Goal: Transaction & Acquisition: Purchase product/service

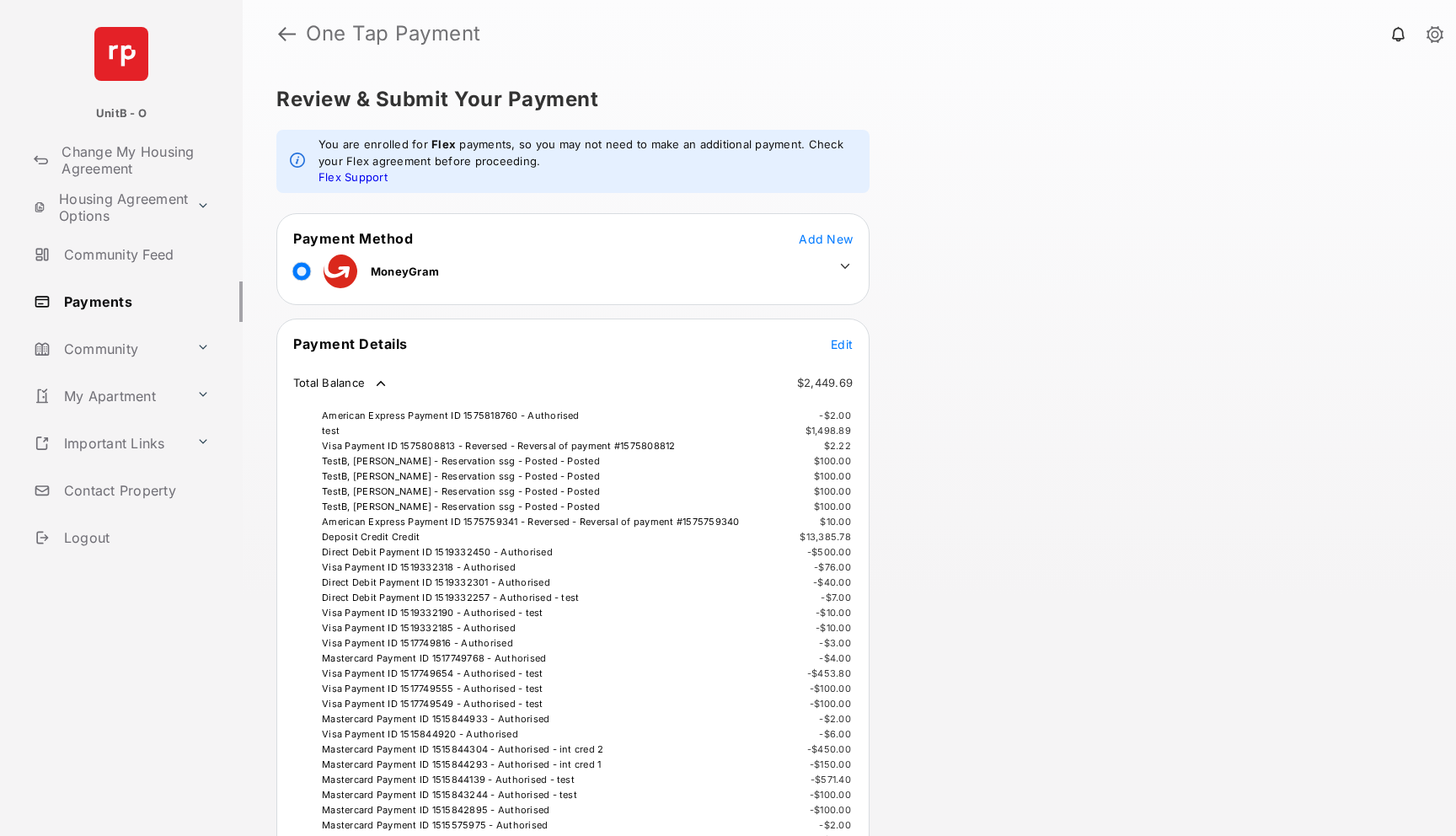
click at [1435, 31] on link at bounding box center [1435, 35] width 17 height 19
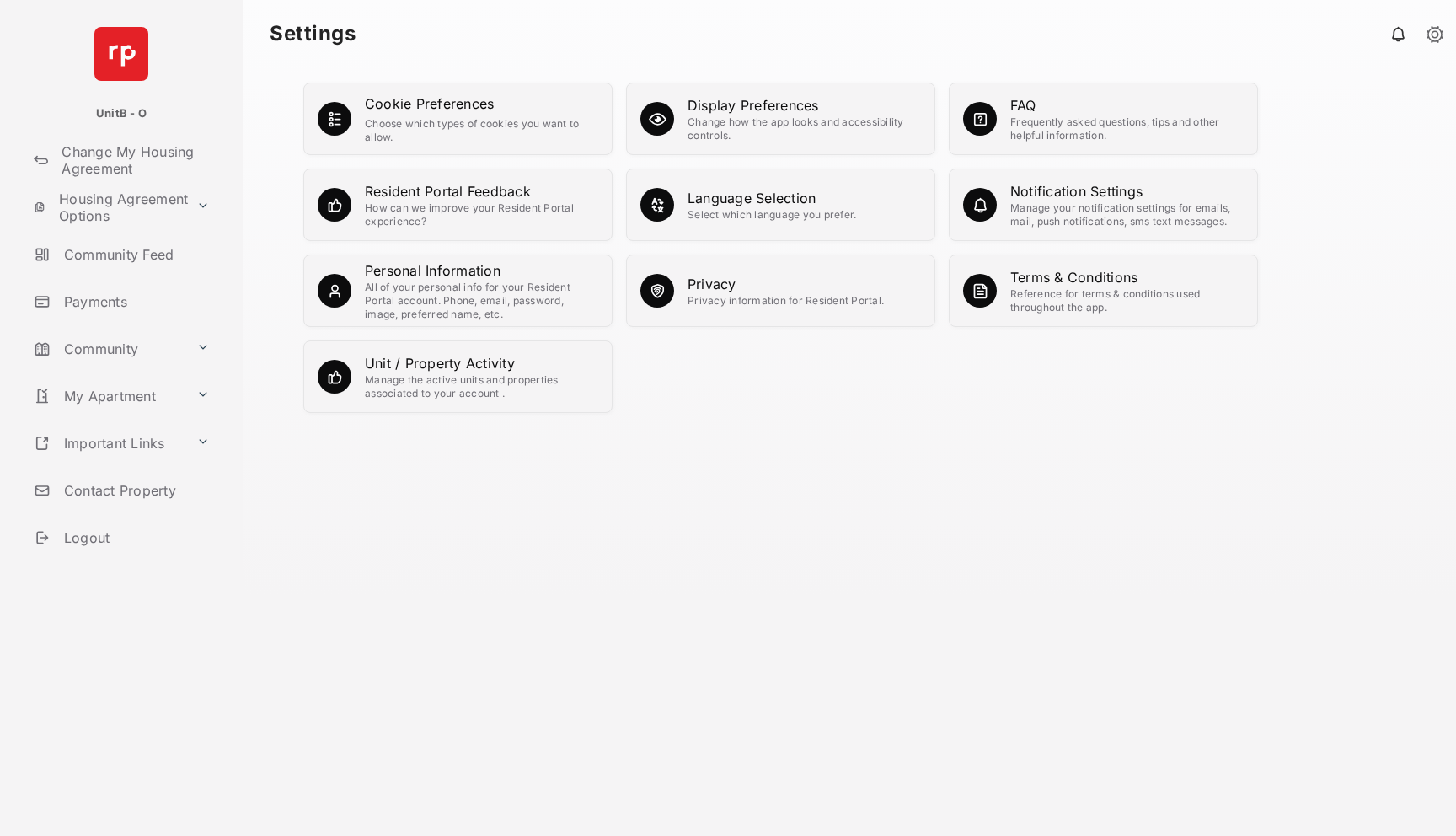
click at [477, 280] on div "All of your personal info for your Resident Portal account. Phone, email, passw…" at bounding box center [481, 301] width 234 height 41
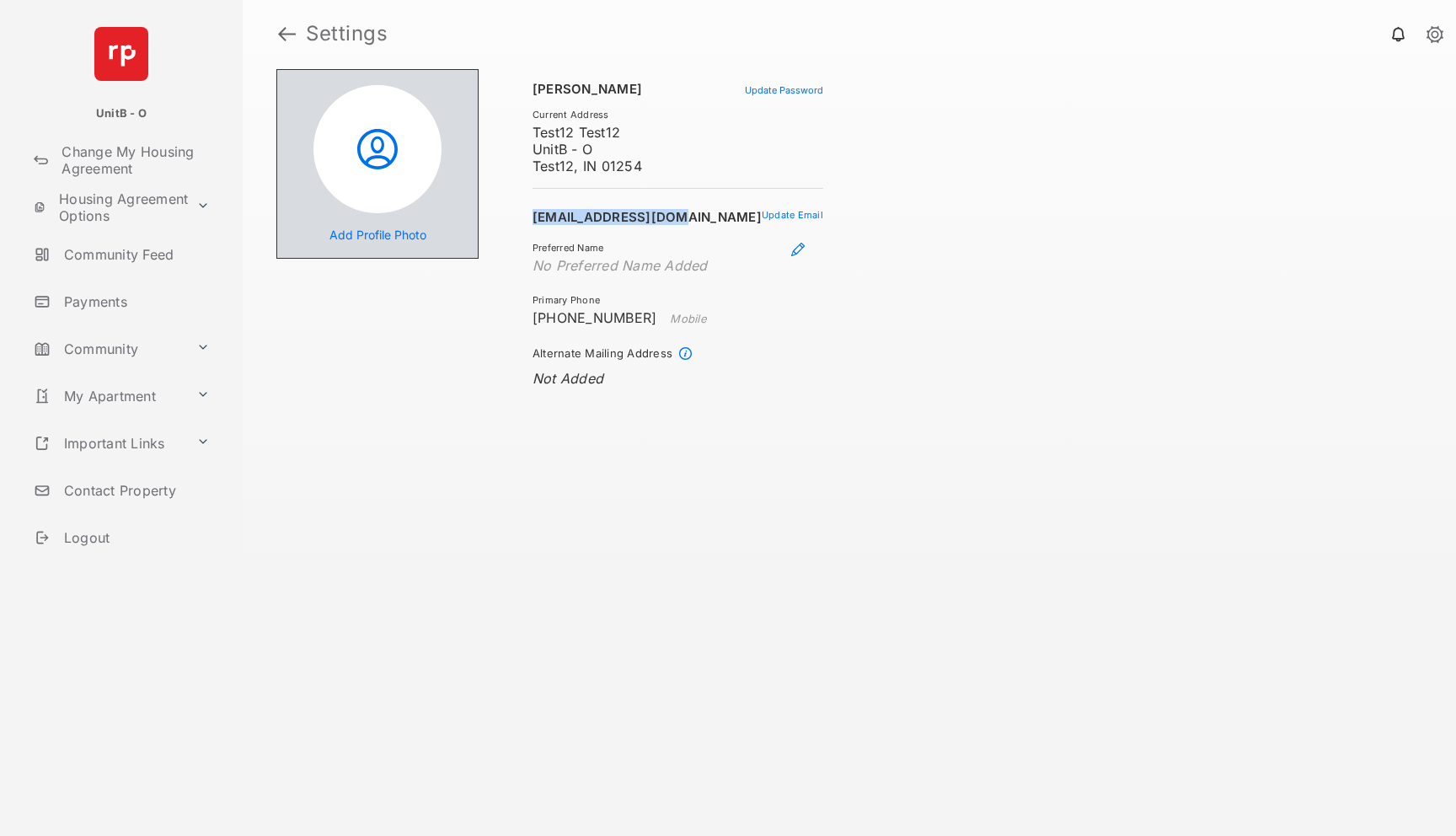
drag, startPoint x: 643, startPoint y: 216, endPoint x: 505, endPoint y: 207, distance: 138.3
click at [505, 207] on section "[PERSON_NAME] Current Address Test12 Test12 UnitB - O Test12, IN 01254 Update P…" at bounding box center [651, 451] width 344 height 765
copy h2 "[EMAIL_ADDRESS][DOMAIN_NAME]"
click at [284, 36] on link at bounding box center [287, 34] width 18 height 41
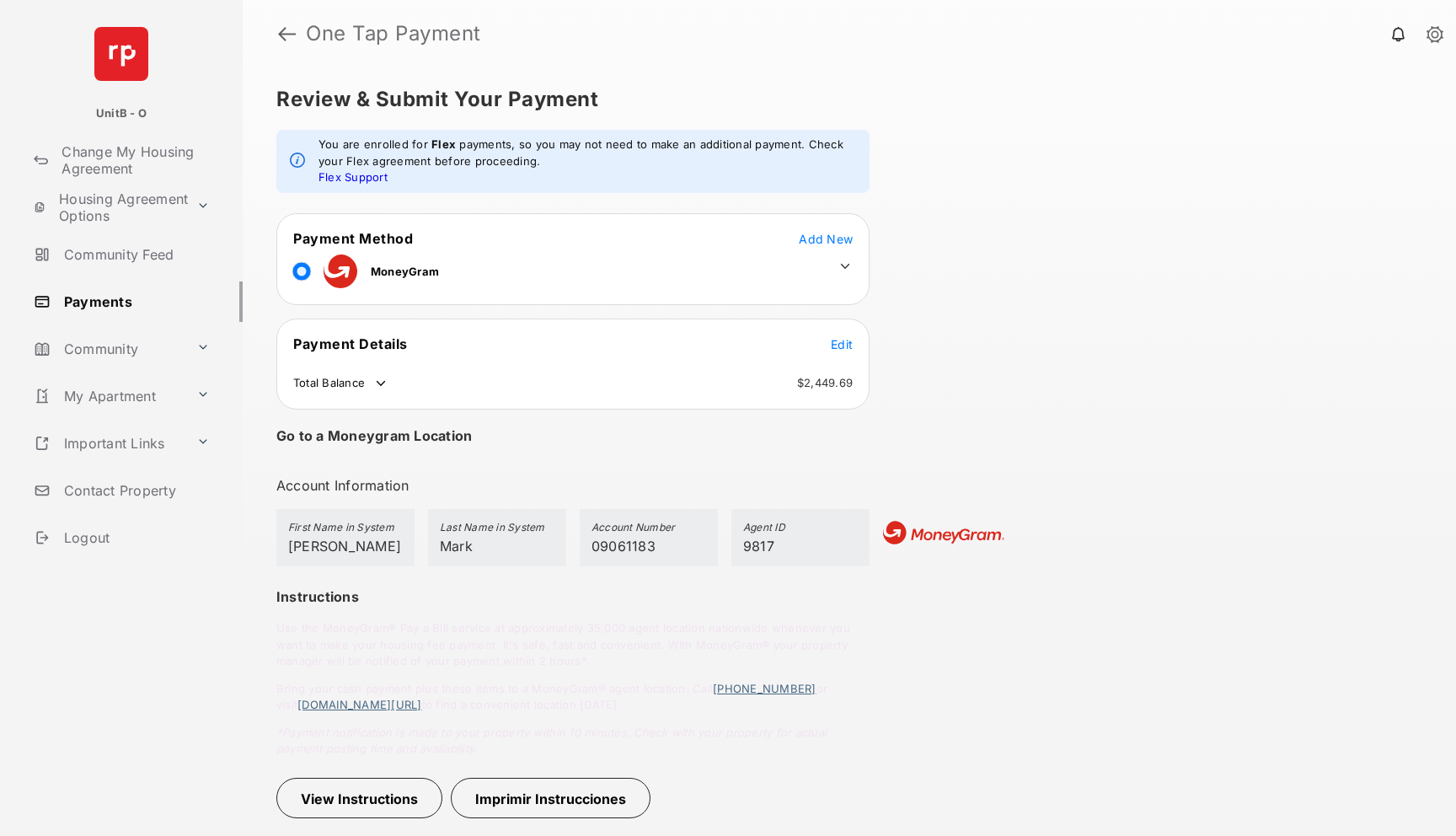
click at [846, 267] on icon at bounding box center [845, 265] width 15 height 15
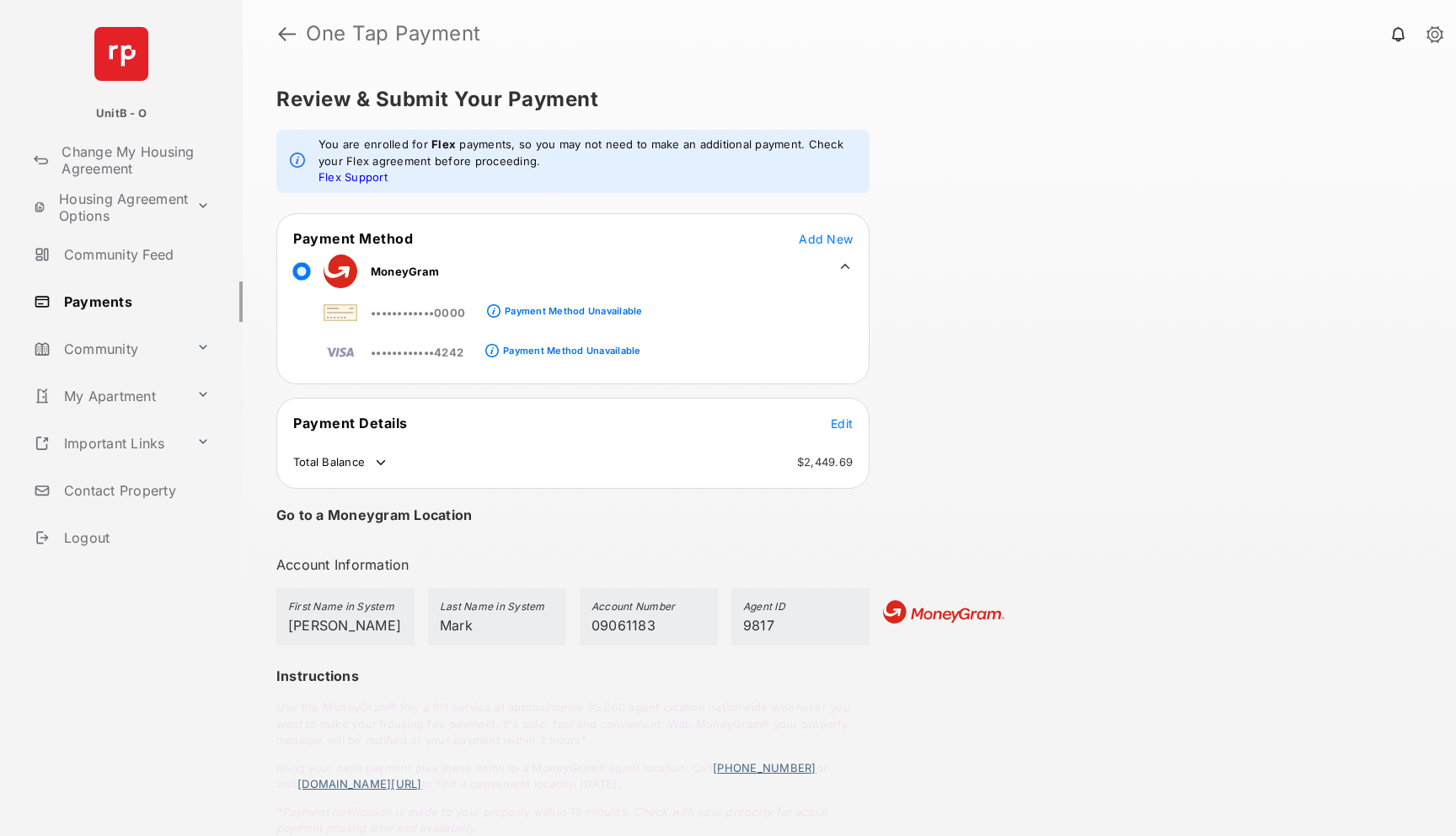
click at [811, 236] on span "Add New" at bounding box center [826, 239] width 54 height 14
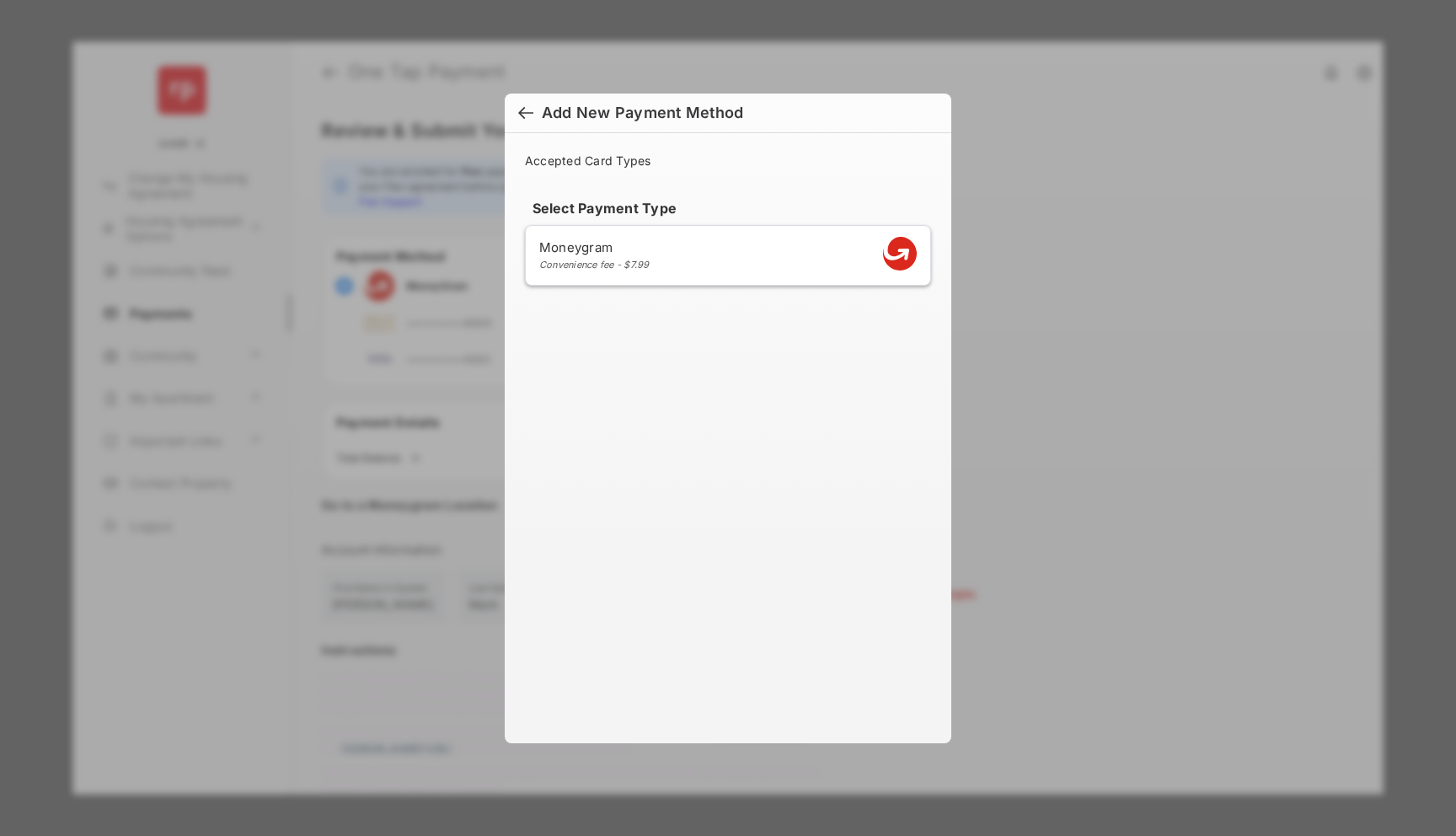
click at [520, 113] on div at bounding box center [526, 114] width 15 height 19
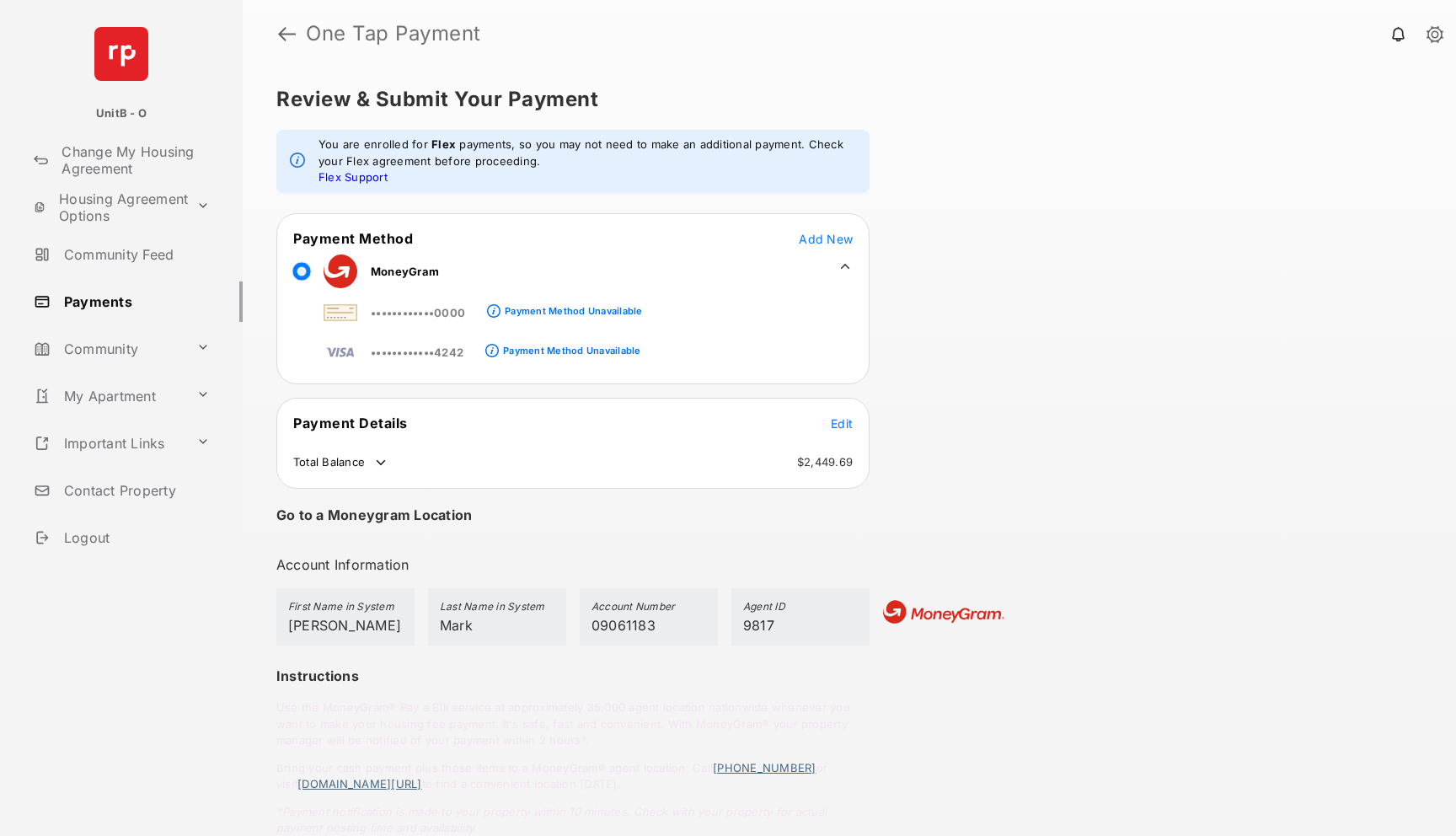
click at [831, 242] on span "Add New" at bounding box center [826, 239] width 54 height 14
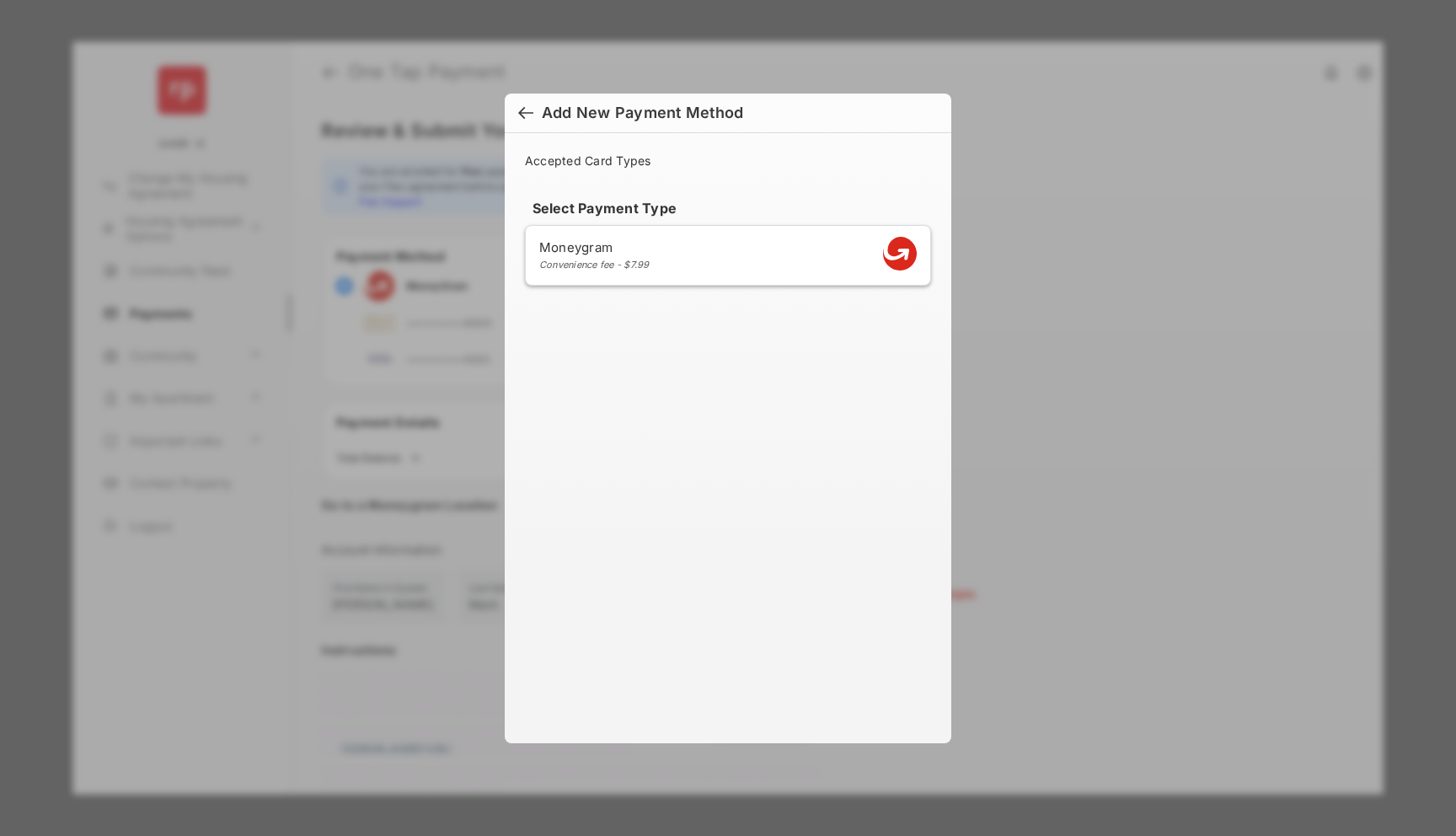
click at [526, 112] on div at bounding box center [526, 114] width 15 height 19
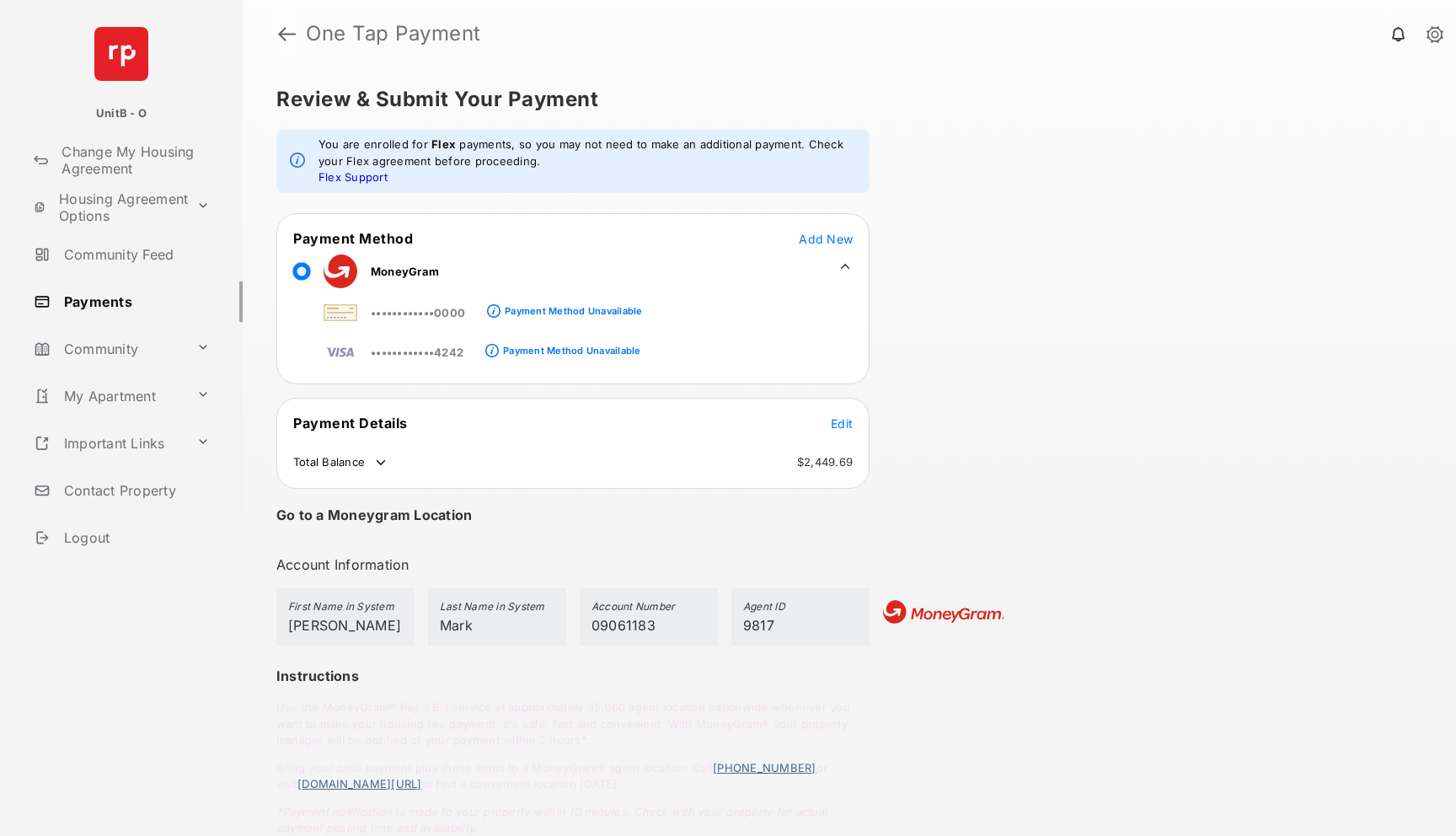
click at [285, 30] on link at bounding box center [287, 34] width 18 height 41
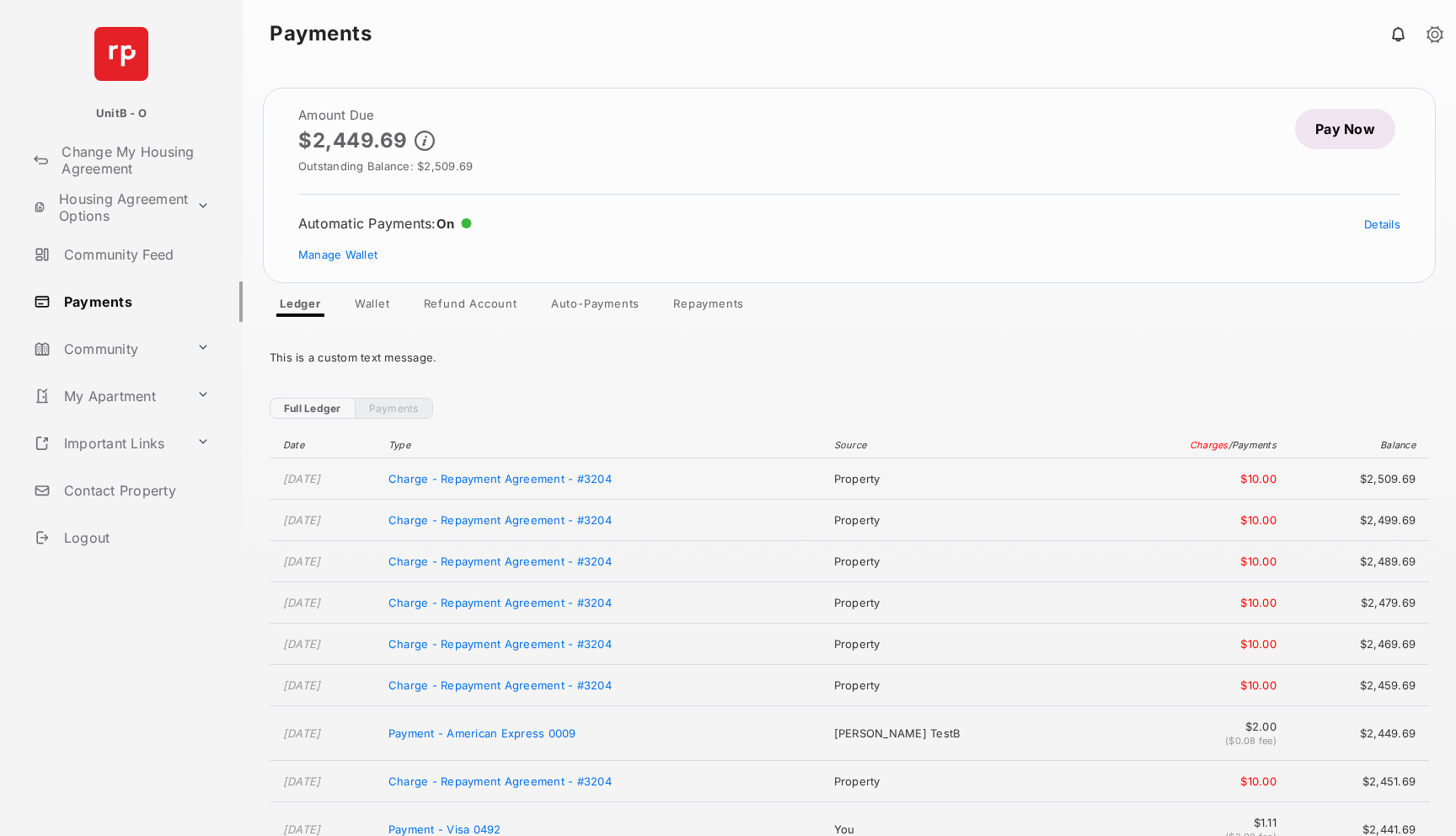
click at [1332, 139] on link "Pay Now" at bounding box center [1345, 129] width 100 height 41
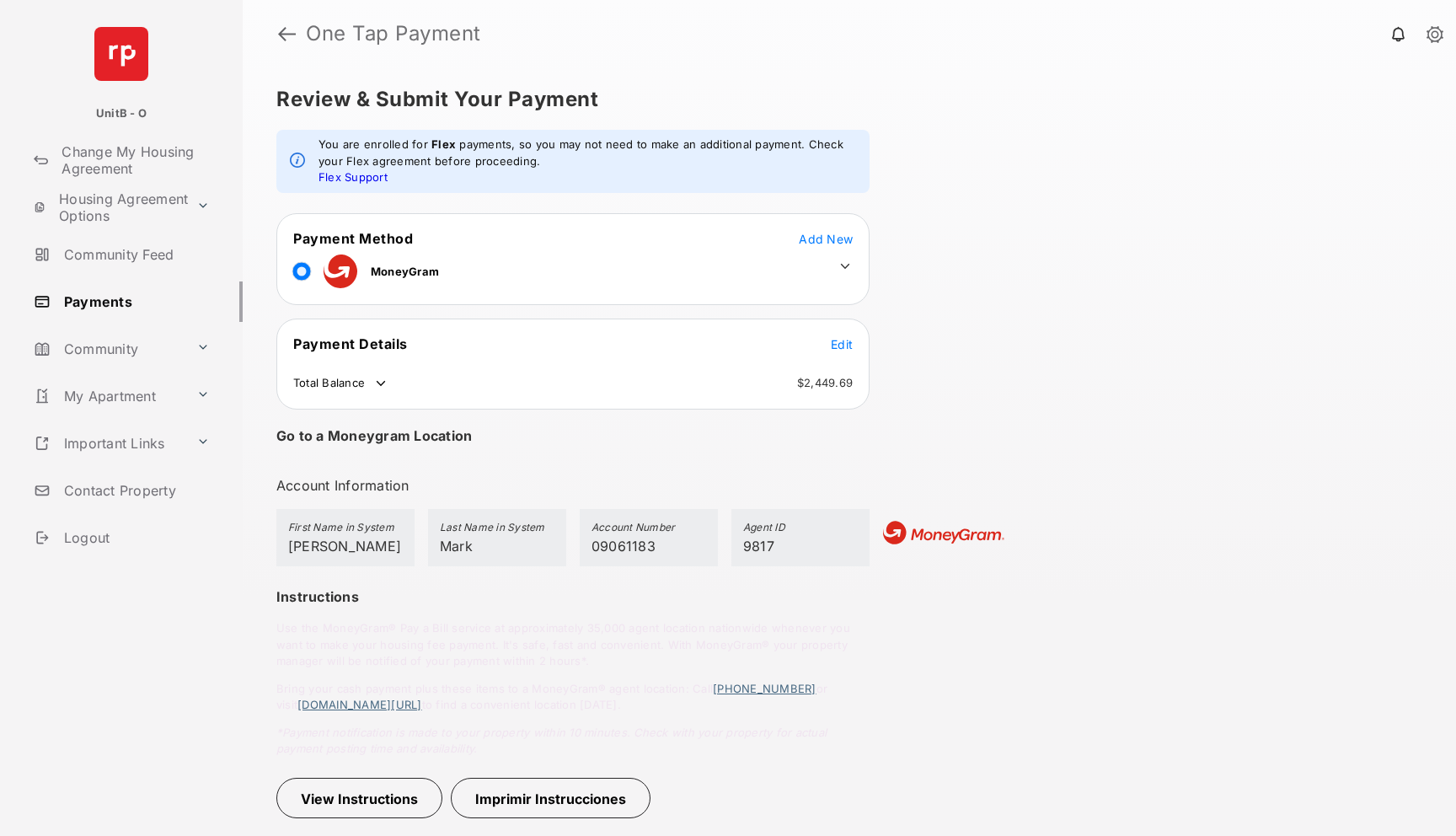
click at [841, 344] on span "Edit" at bounding box center [842, 344] width 22 height 14
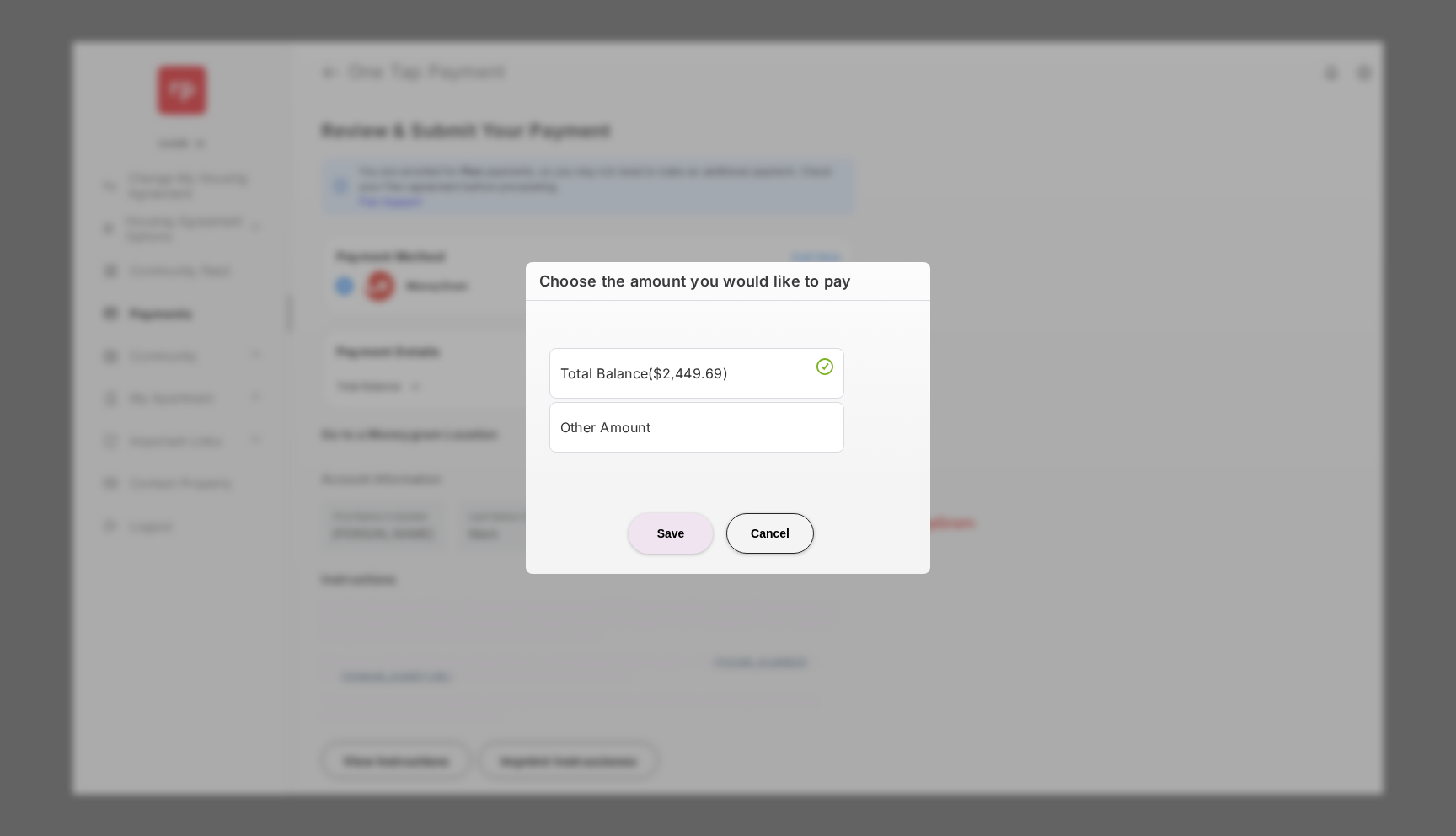
click at [660, 424] on div "Other Amount" at bounding box center [697, 427] width 273 height 28
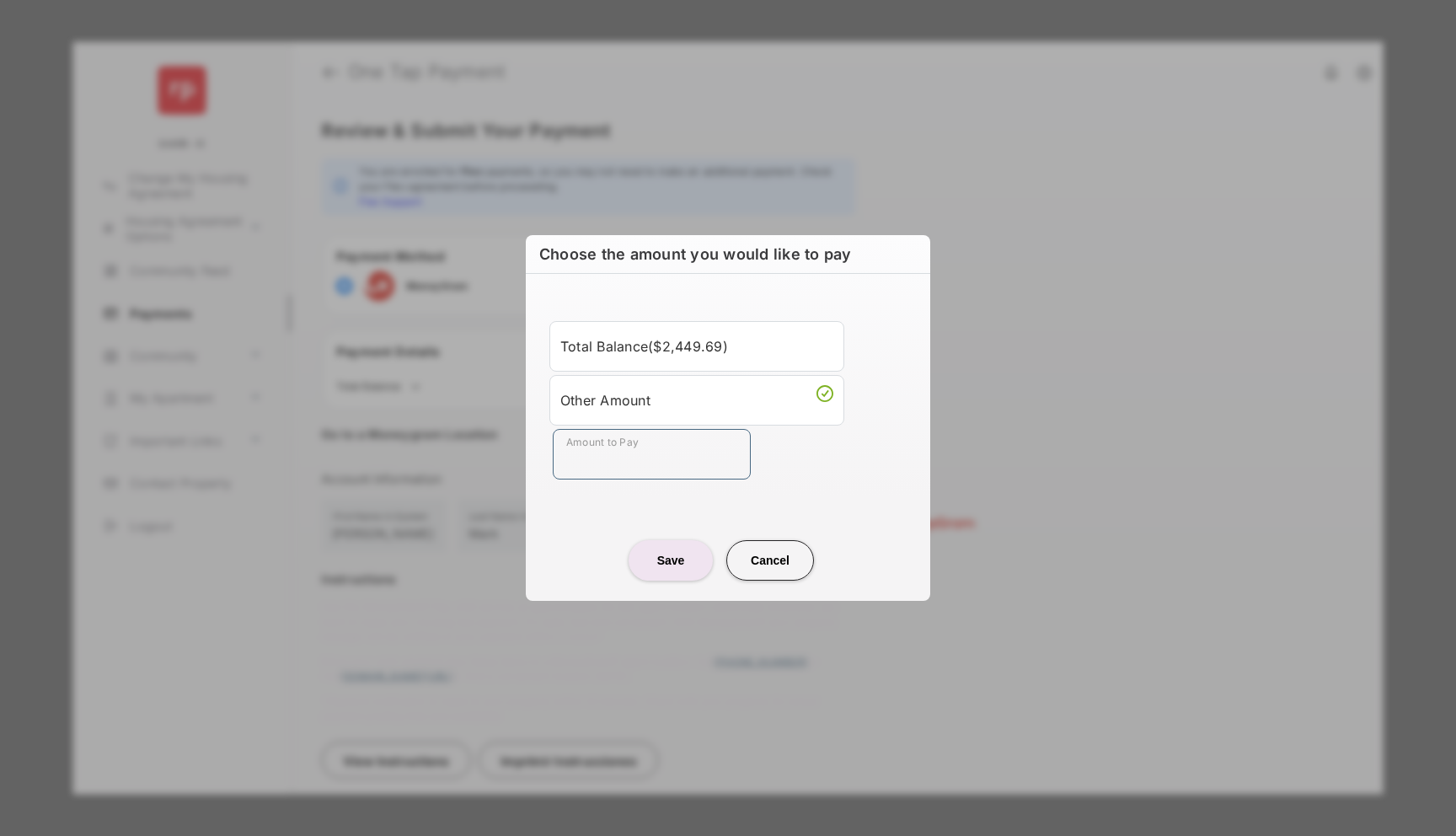
click at [624, 456] on input "Amount to Pay" at bounding box center [652, 454] width 198 height 50
type input "********"
click at [671, 556] on button "Save" at bounding box center [670, 560] width 84 height 41
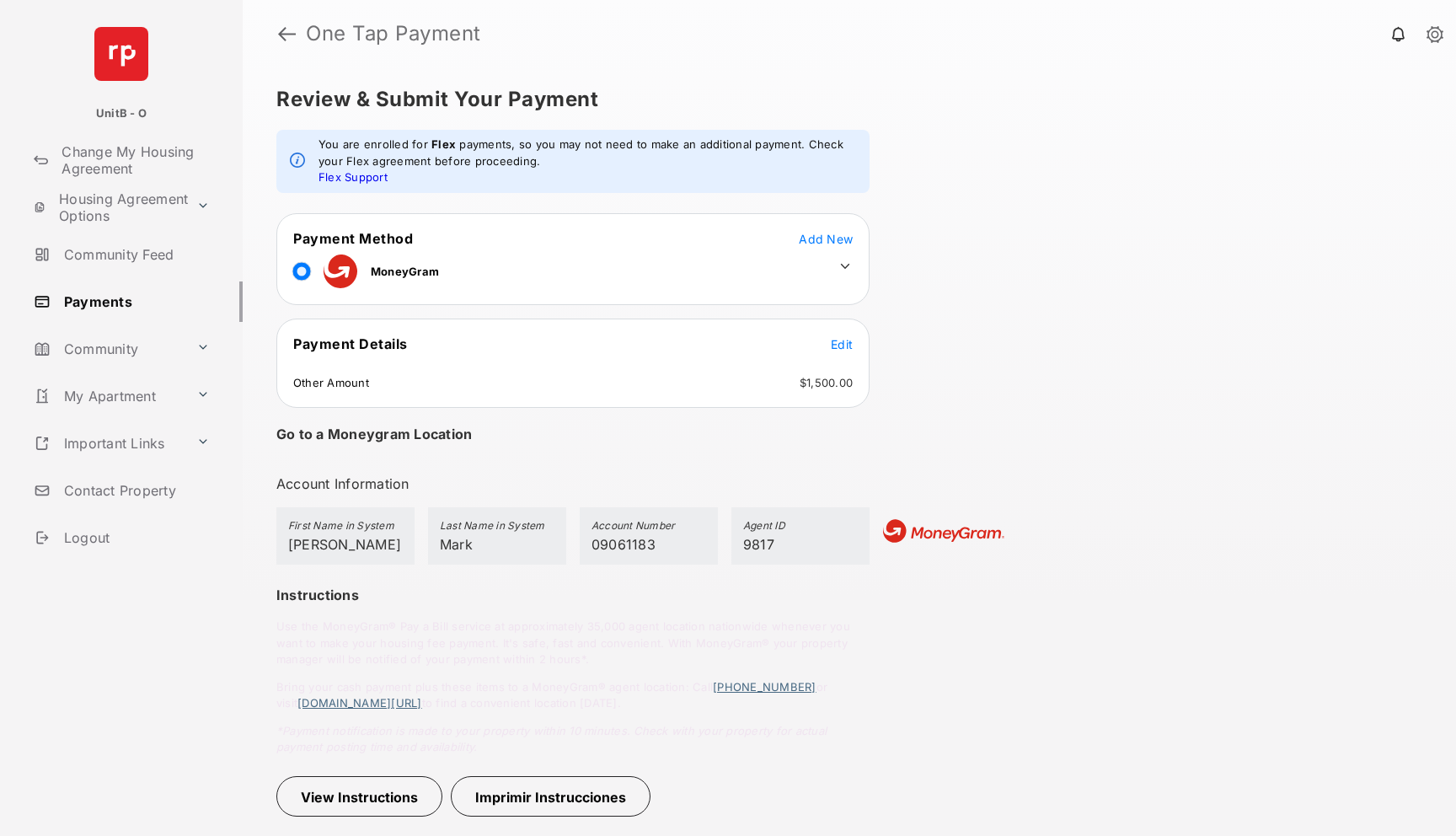
click at [380, 792] on button "View Instructions" at bounding box center [359, 796] width 166 height 41
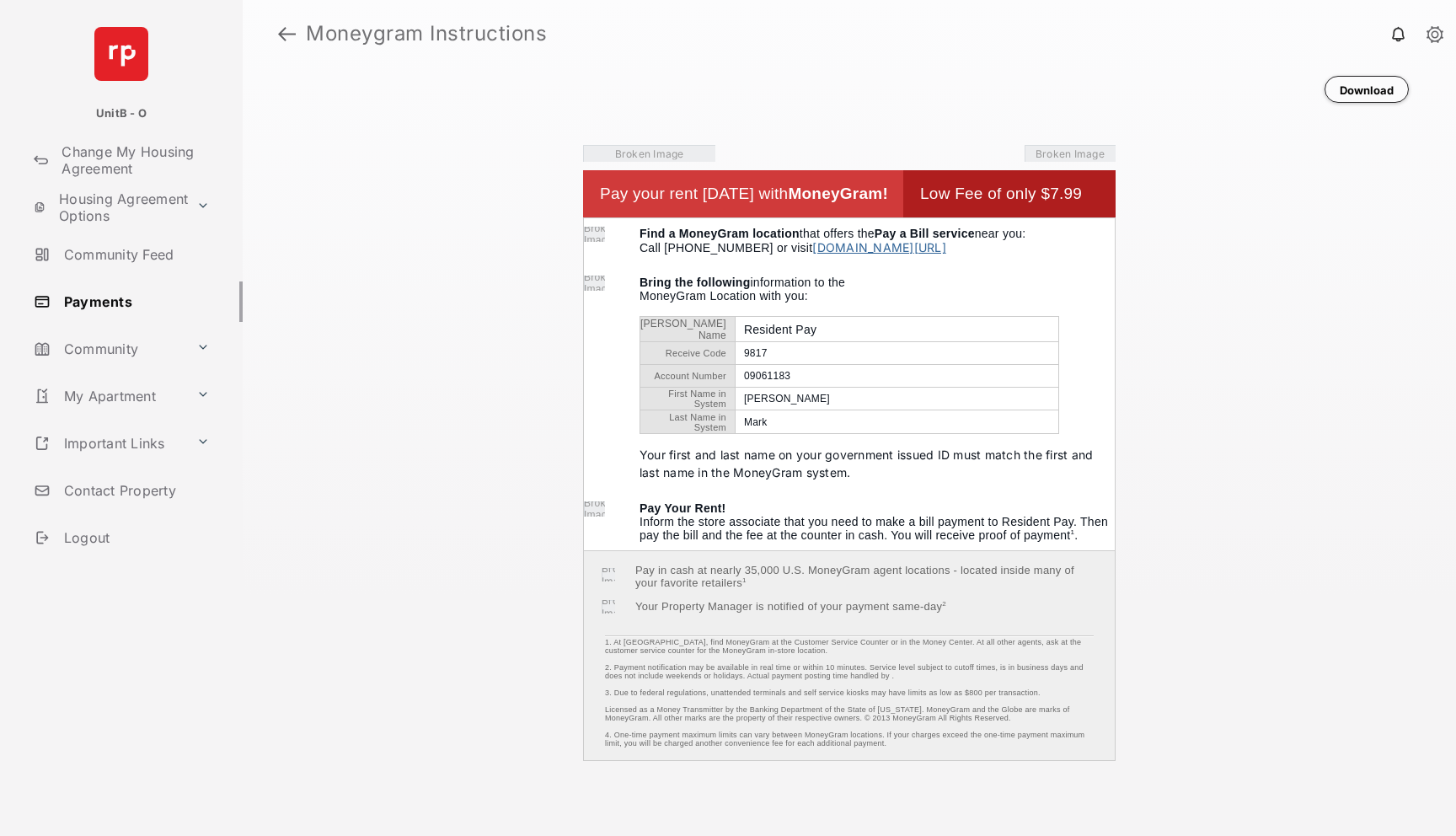
click at [1346, 82] on button "Download" at bounding box center [1367, 89] width 84 height 27
click at [291, 34] on link at bounding box center [287, 34] width 18 height 41
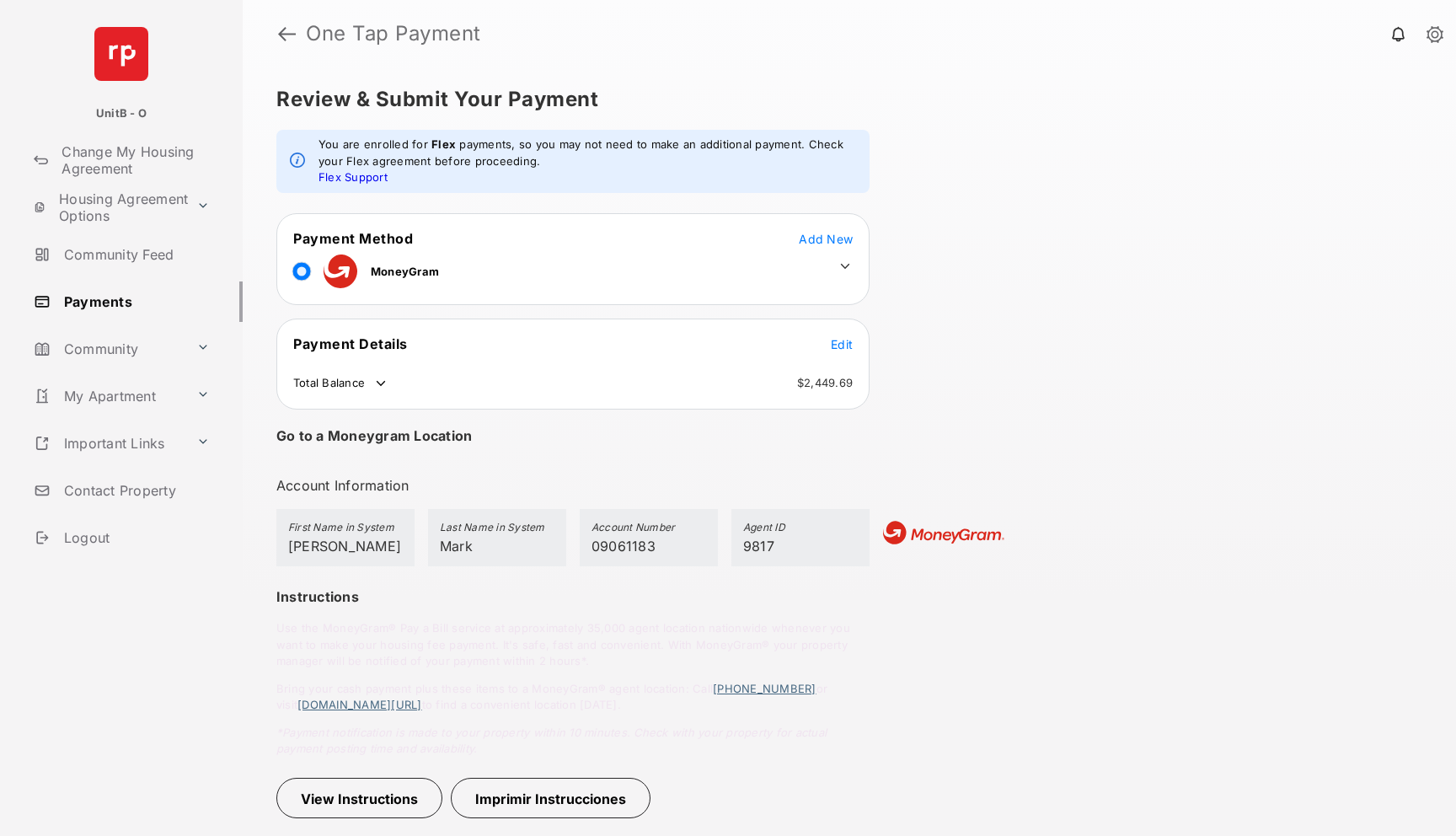
click at [385, 380] on icon at bounding box center [381, 383] width 15 height 15
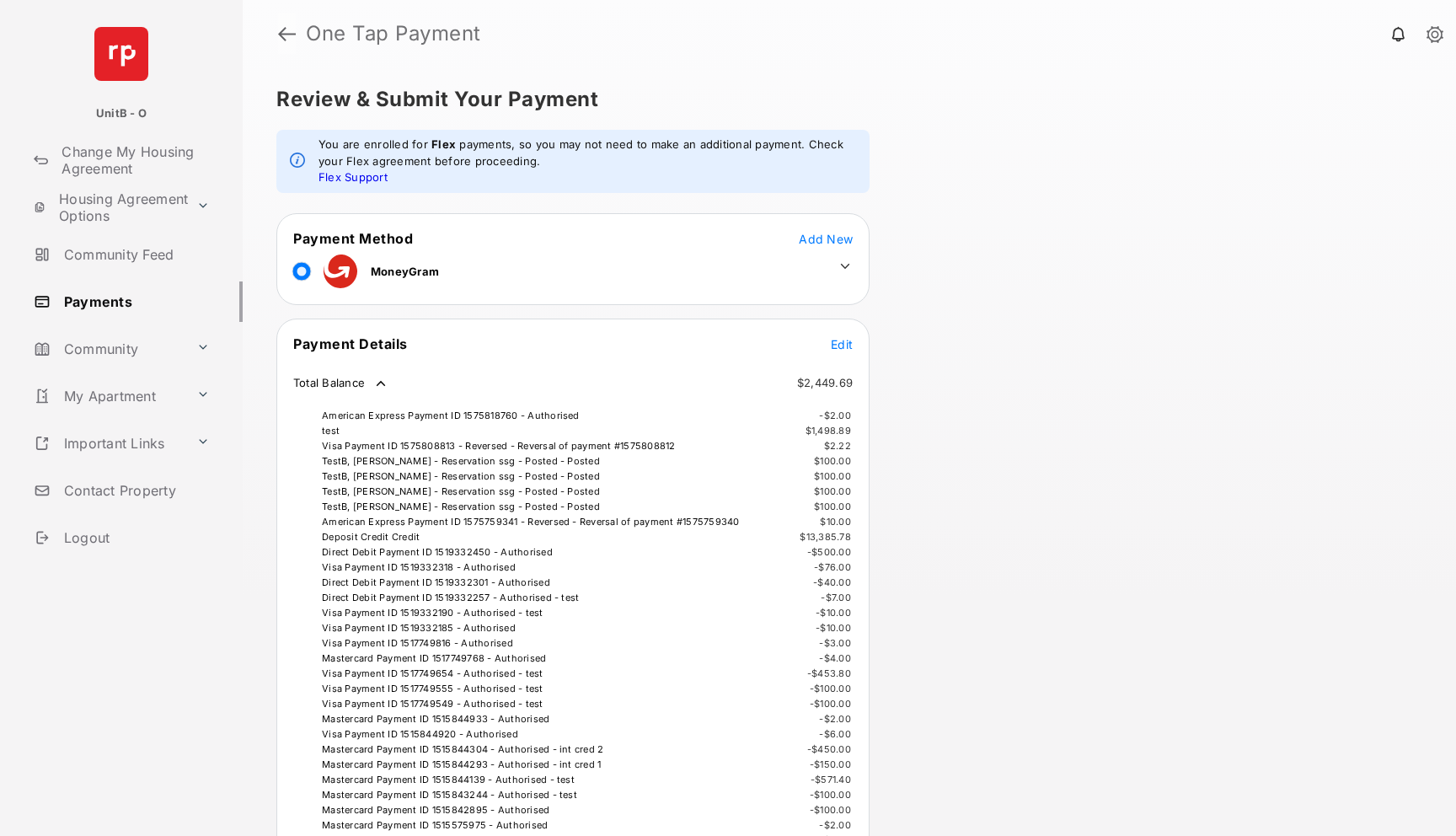
click at [286, 30] on link at bounding box center [287, 34] width 18 height 41
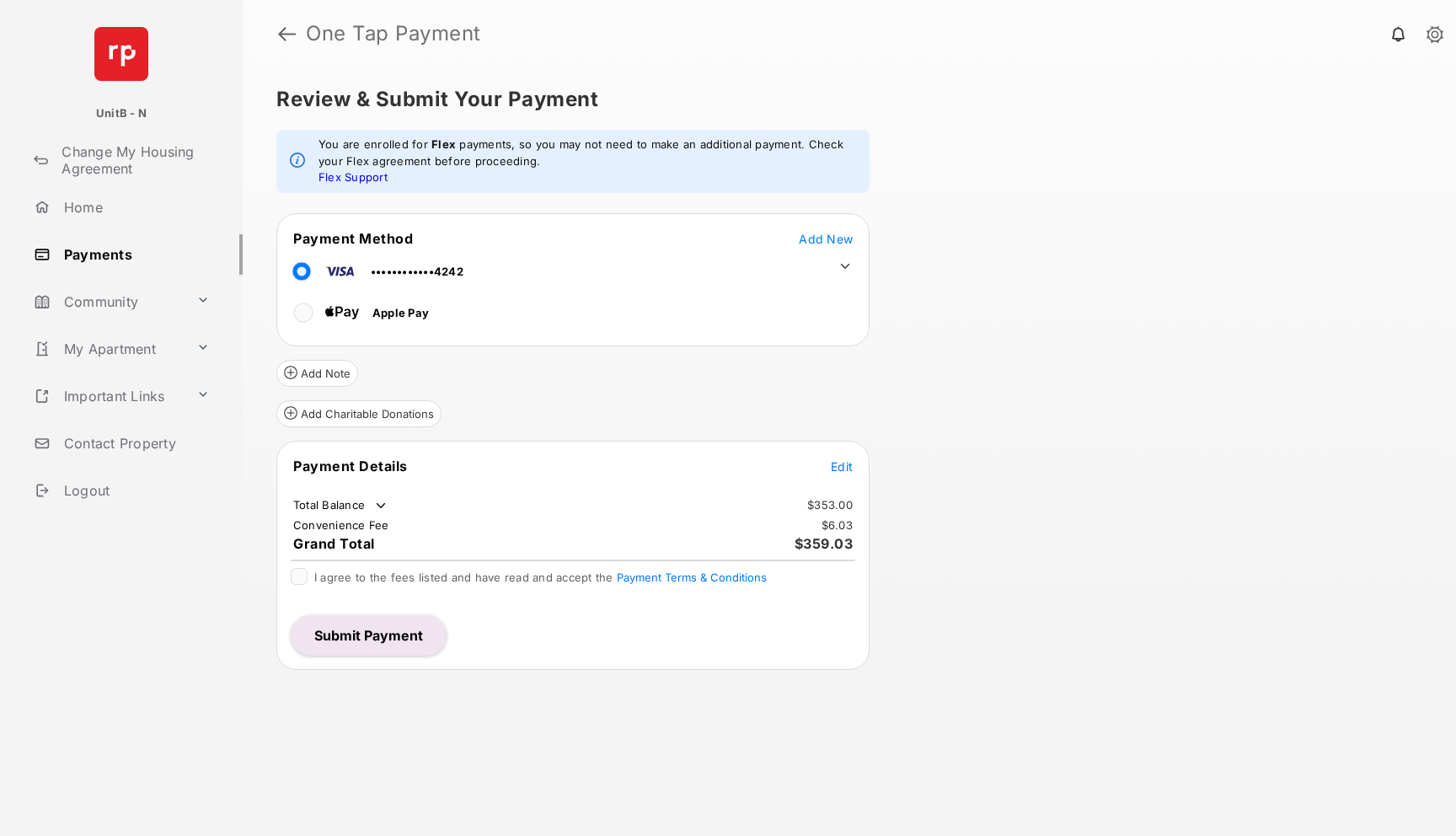
click at [844, 262] on icon at bounding box center [845, 265] width 15 height 15
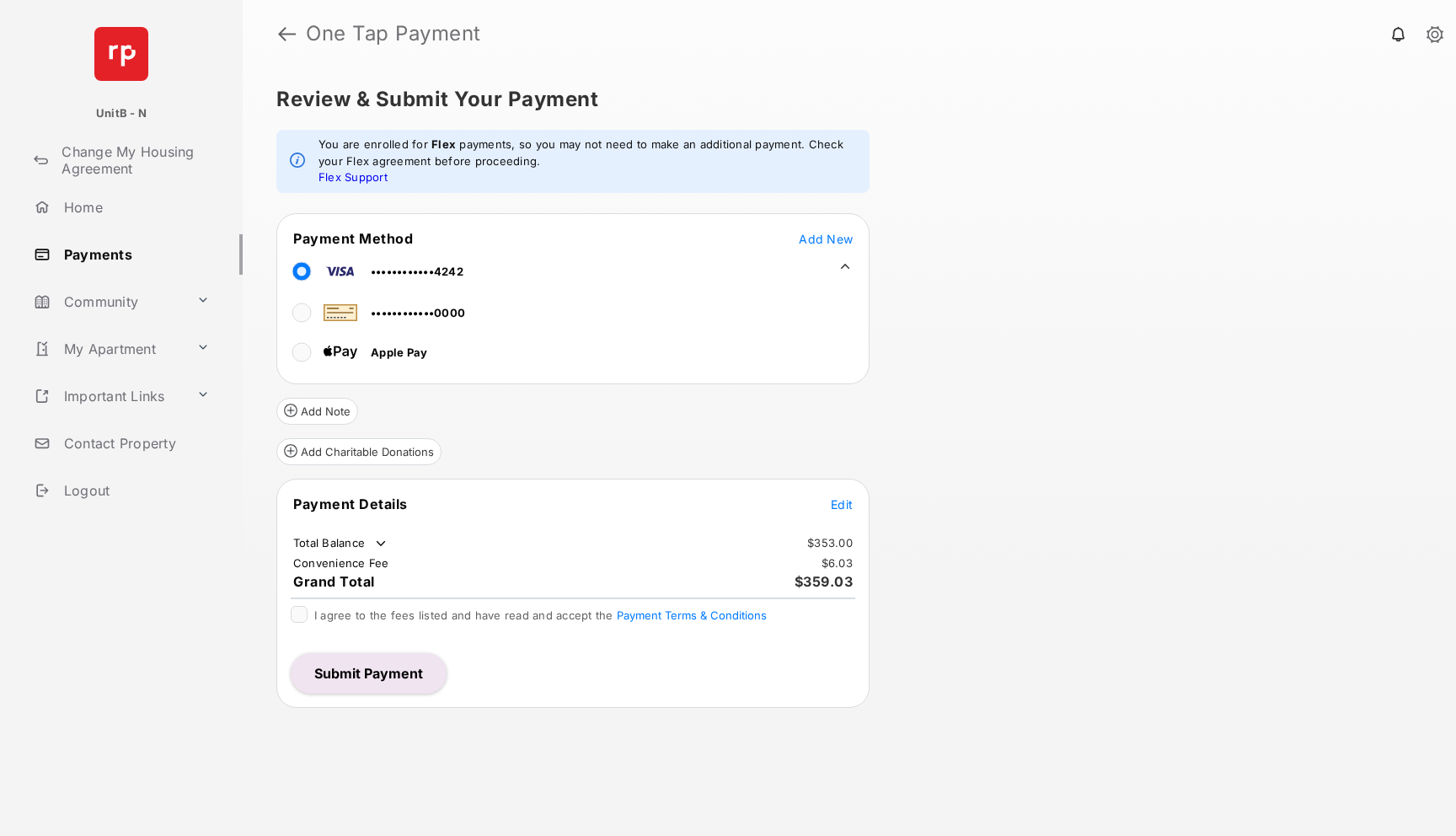
click at [844, 262] on icon at bounding box center [845, 265] width 15 height 15
